Goal: Task Accomplishment & Management: Use online tool/utility

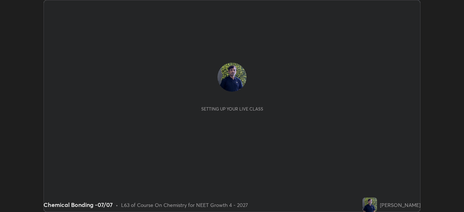
scroll to position [212, 463]
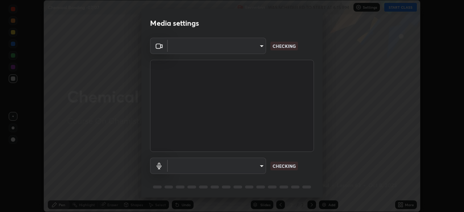
click at [251, 49] on body "Erase all Chemical Bonding -07/07 Recording WAS SCHEDULED TO START AT 6:15 PM S…" at bounding box center [232, 106] width 464 height 212
click at [249, 50] on div at bounding box center [232, 106] width 464 height 212
type input "cd196dca7ee3473cd0bbb3bb2826c5ea68ab4168b05a595dea54bdb54e95643a"
type input "8a746cdf30822f0194d7ebaae9e2952f093a53666f518d89720ff13f51db075d"
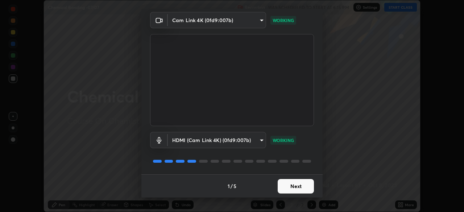
click at [296, 186] on button "Next" at bounding box center [296, 186] width 36 height 14
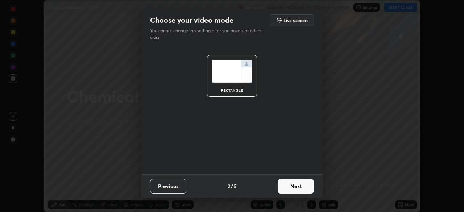
scroll to position [0, 0]
click at [301, 187] on button "Next" at bounding box center [296, 186] width 36 height 14
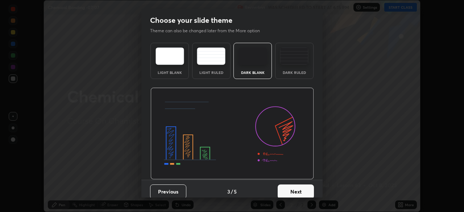
click at [306, 190] on button "Next" at bounding box center [296, 191] width 36 height 14
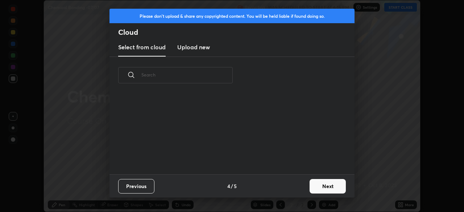
click at [312, 190] on button "Next" at bounding box center [327, 186] width 36 height 14
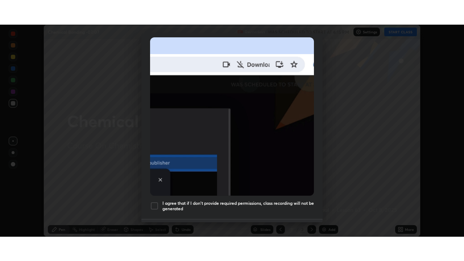
scroll to position [174, 0]
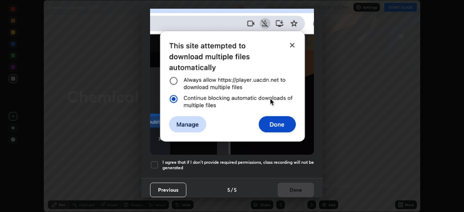
click at [156, 161] on div at bounding box center [154, 165] width 9 height 9
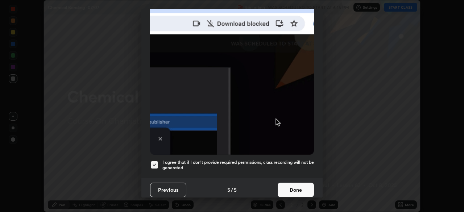
click at [295, 189] on button "Done" at bounding box center [296, 190] width 36 height 14
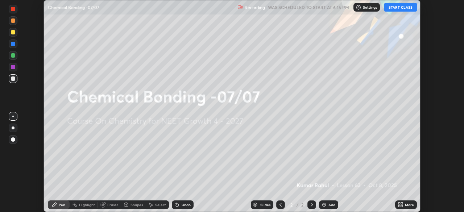
click at [396, 204] on div "More" at bounding box center [406, 204] width 22 height 9
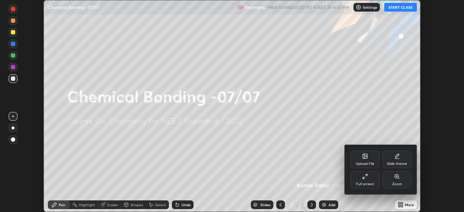
click at [361, 182] on div "Full screen" at bounding box center [365, 184] width 18 height 4
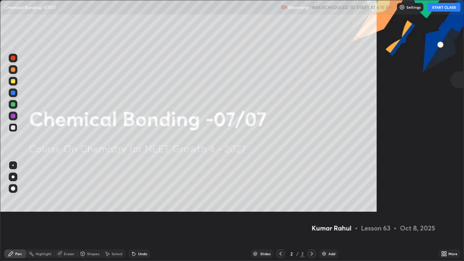
scroll to position [261, 464]
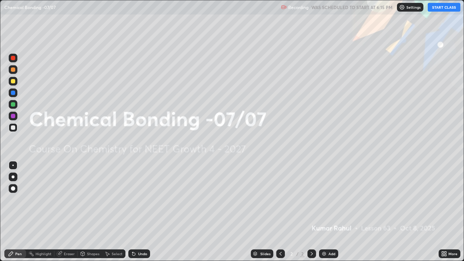
click at [334, 212] on div "Add" at bounding box center [331, 254] width 7 height 4
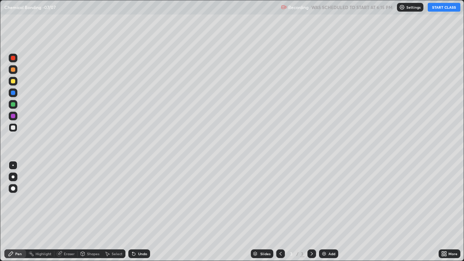
click at [443, 7] on button "START CLASS" at bounding box center [444, 7] width 33 height 9
click at [12, 176] on div at bounding box center [13, 176] width 3 height 3
click at [184, 212] on div "Slides 3 / 3 Add" at bounding box center [294, 253] width 288 height 14
click at [192, 212] on div "Slides 3 / 3 Add" at bounding box center [294, 253] width 288 height 14
click at [214, 212] on div "Slides 3 / 3 Add" at bounding box center [294, 253] width 288 height 14
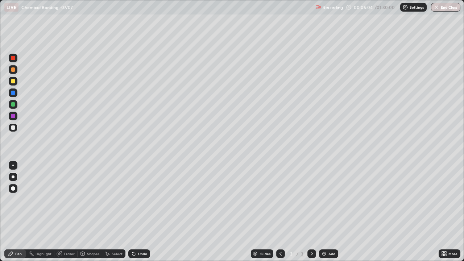
click at [73, 212] on div "Eraser" at bounding box center [69, 254] width 11 height 4
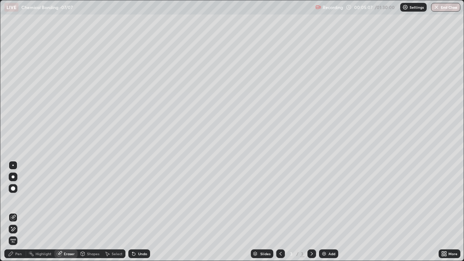
click at [19, 212] on div "Pen" at bounding box center [15, 253] width 22 height 9
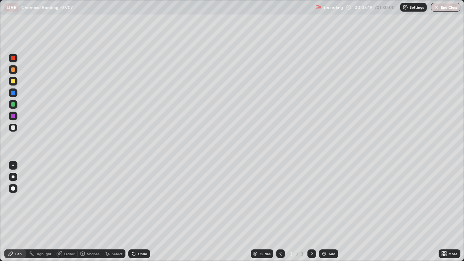
click at [328, 212] on div "Add" at bounding box center [331, 254] width 7 height 4
click at [68, 212] on div "Eraser" at bounding box center [69, 254] width 11 height 4
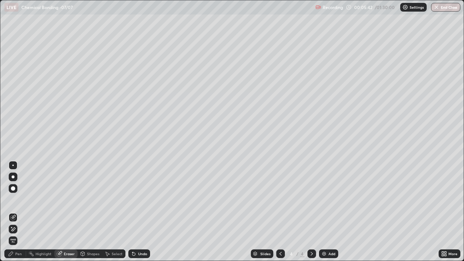
click at [18, 212] on div "Pen" at bounding box center [18, 254] width 7 height 4
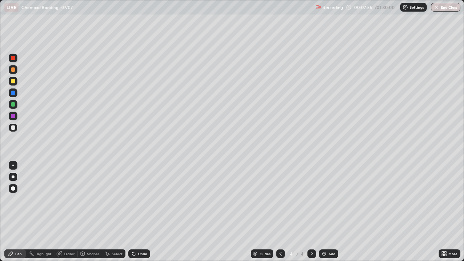
click at [311, 212] on icon at bounding box center [312, 254] width 6 height 6
click at [330, 212] on div "Add" at bounding box center [331, 254] width 7 height 4
click at [331, 212] on div "Add" at bounding box center [331, 254] width 7 height 4
click at [311, 212] on icon at bounding box center [312, 254] width 6 height 6
click at [328, 212] on div "Add" at bounding box center [331, 254] width 7 height 4
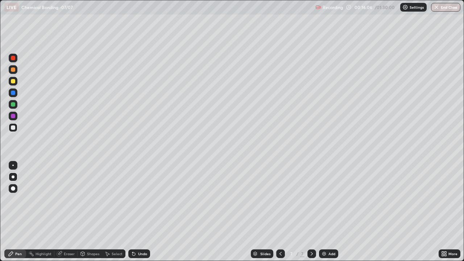
click at [332, 212] on div "Add" at bounding box center [331, 254] width 7 height 4
click at [312, 212] on icon at bounding box center [312, 254] width 6 height 6
click at [333, 212] on div "Add" at bounding box center [331, 254] width 7 height 4
click at [68, 212] on div "Eraser" at bounding box center [69, 254] width 11 height 4
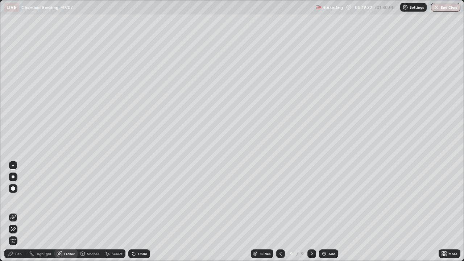
click at [20, 212] on div "Pen" at bounding box center [18, 254] width 7 height 4
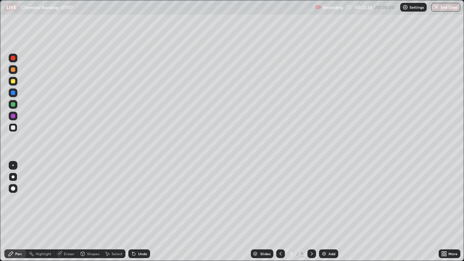
click at [314, 212] on div at bounding box center [311, 253] width 9 height 9
click at [332, 212] on div "Add" at bounding box center [331, 254] width 7 height 4
click at [281, 212] on icon at bounding box center [280, 254] width 6 height 6
click at [311, 212] on icon at bounding box center [312, 254] width 2 height 4
click at [70, 212] on div "Eraser" at bounding box center [69, 254] width 11 height 4
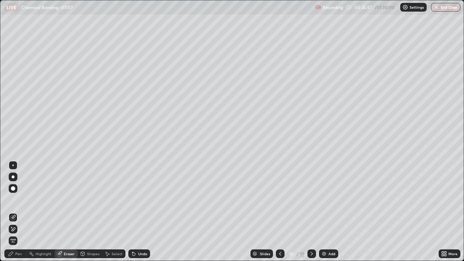
click at [18, 212] on div "Pen" at bounding box center [18, 254] width 7 height 4
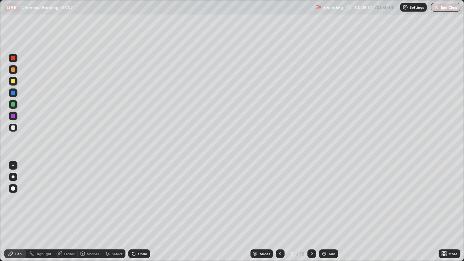
click at [330, 212] on div "Add" at bounding box center [331, 254] width 7 height 4
click at [312, 212] on icon at bounding box center [312, 254] width 2 height 4
click at [326, 212] on div "Add" at bounding box center [328, 253] width 19 height 9
click at [280, 212] on icon at bounding box center [280, 254] width 2 height 4
click at [280, 212] on icon at bounding box center [281, 254] width 6 height 6
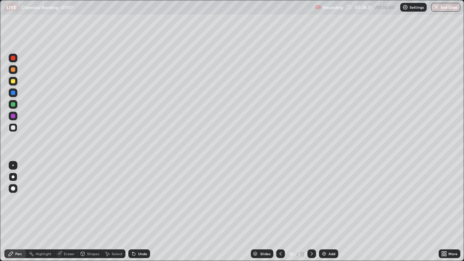
click at [280, 212] on icon at bounding box center [281, 254] width 6 height 6
click at [282, 212] on icon at bounding box center [281, 254] width 6 height 6
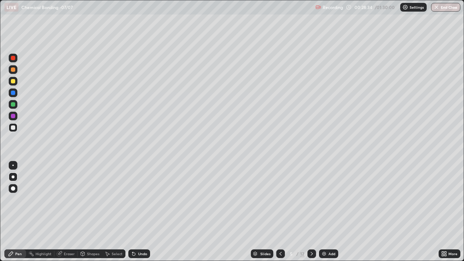
click at [282, 212] on icon at bounding box center [281, 254] width 6 height 6
click at [281, 212] on icon at bounding box center [281, 254] width 6 height 6
click at [310, 212] on icon at bounding box center [312, 254] width 6 height 6
click at [314, 212] on div at bounding box center [311, 253] width 9 height 9
click at [314, 212] on icon at bounding box center [312, 254] width 6 height 6
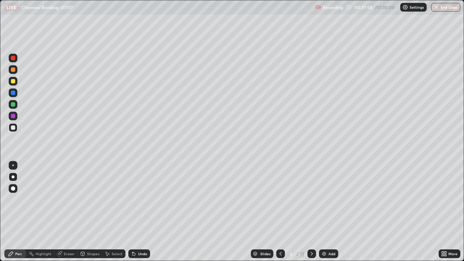
click at [314, 212] on div at bounding box center [311, 253] width 9 height 9
click at [311, 212] on icon at bounding box center [312, 254] width 6 height 6
click at [314, 212] on div at bounding box center [311, 253] width 9 height 9
click at [309, 212] on icon at bounding box center [312, 254] width 6 height 6
click at [311, 212] on icon at bounding box center [312, 254] width 2 height 4
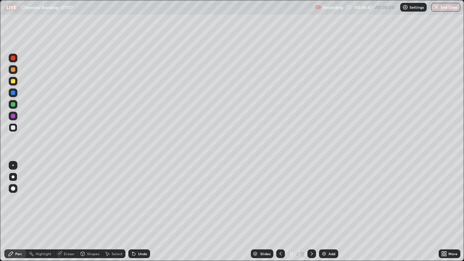
click at [280, 212] on icon at bounding box center [281, 254] width 6 height 6
click at [315, 212] on div at bounding box center [311, 253] width 9 height 9
click at [311, 212] on icon at bounding box center [312, 254] width 2 height 4
click at [280, 212] on icon at bounding box center [281, 254] width 6 height 6
click at [314, 212] on div at bounding box center [311, 253] width 9 height 9
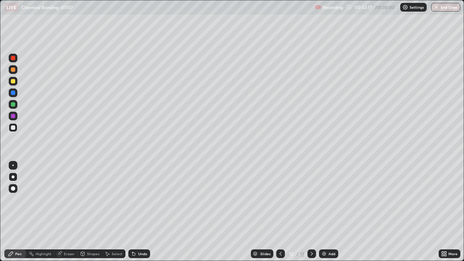
click at [311, 212] on icon at bounding box center [312, 254] width 6 height 6
click at [330, 212] on div "Add" at bounding box center [331, 254] width 7 height 4
click at [281, 212] on div at bounding box center [280, 253] width 9 height 9
click at [313, 212] on div at bounding box center [311, 253] width 9 height 9
click at [280, 212] on icon at bounding box center [281, 254] width 6 height 6
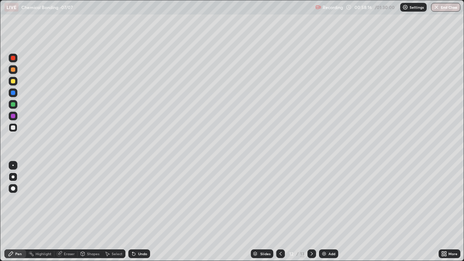
click at [310, 212] on icon at bounding box center [312, 254] width 6 height 6
click at [71, 212] on div "Eraser" at bounding box center [69, 254] width 11 height 4
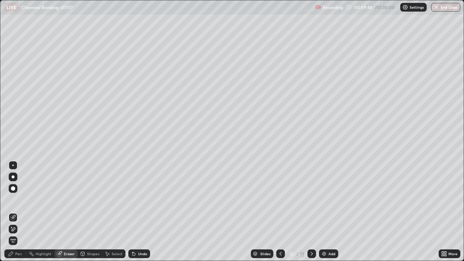
click at [21, 212] on div "Pen" at bounding box center [18, 254] width 7 height 4
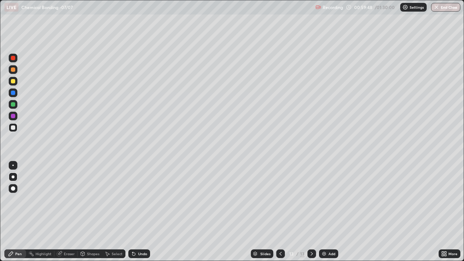
click at [311, 212] on icon at bounding box center [312, 254] width 6 height 6
click at [328, 212] on div "Add" at bounding box center [328, 253] width 19 height 9
click at [282, 212] on icon at bounding box center [281, 254] width 6 height 6
click at [313, 212] on div at bounding box center [311, 253] width 9 height 9
click at [312, 212] on icon at bounding box center [312, 254] width 6 height 6
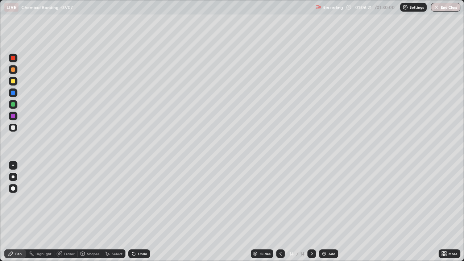
click at [311, 212] on icon at bounding box center [312, 254] width 6 height 6
click at [331, 212] on div "Add" at bounding box center [328, 253] width 19 height 9
click at [71, 212] on div "Eraser" at bounding box center [65, 253] width 23 height 9
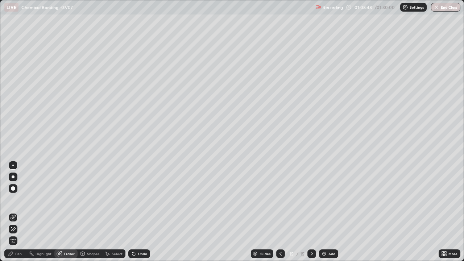
click at [21, 212] on div "Pen" at bounding box center [18, 254] width 7 height 4
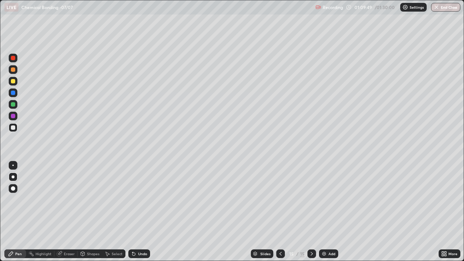
click at [438, 7] on img "button" at bounding box center [436, 7] width 6 height 6
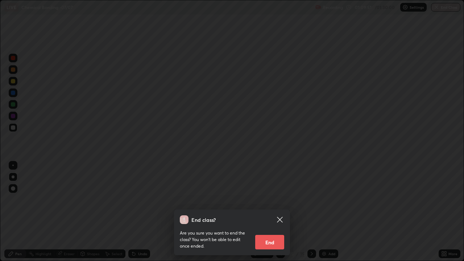
click at [267, 212] on button "End" at bounding box center [269, 242] width 29 height 14
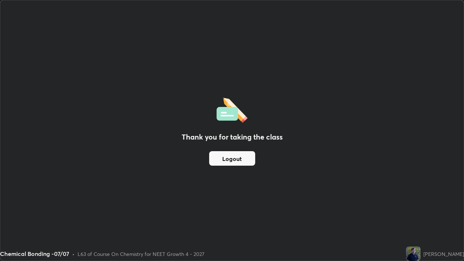
click at [337, 137] on div "Thank you for taking the class Logout" at bounding box center [231, 130] width 463 height 260
